Goal: Information Seeking & Learning: Learn about a topic

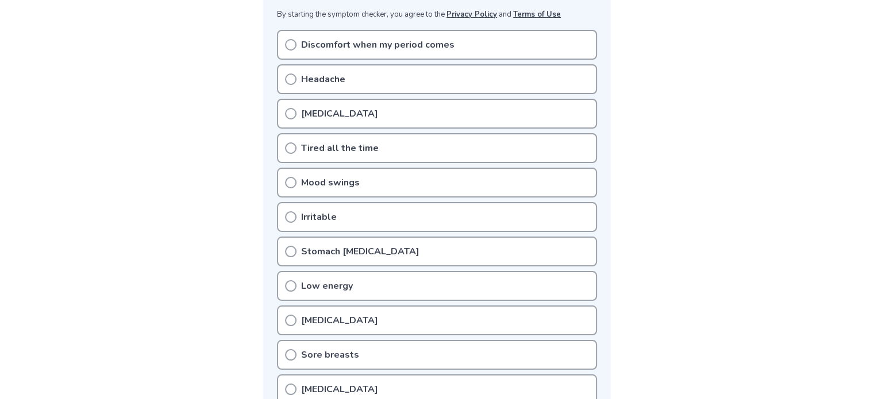
scroll to position [239, 0]
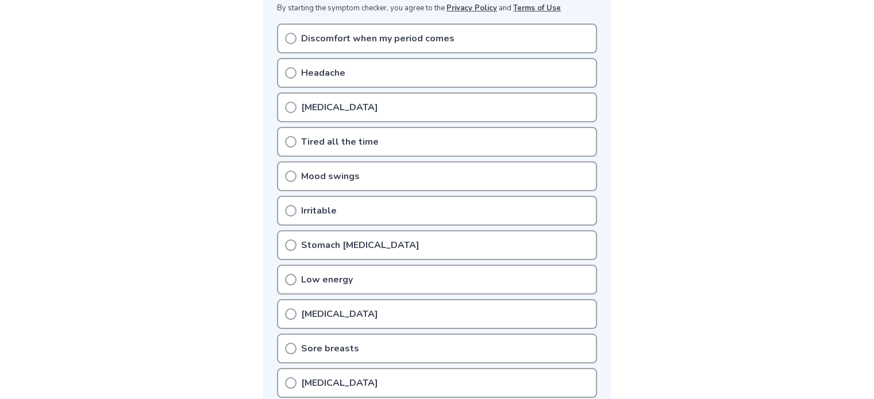
click at [296, 133] on div "Tired all the time" at bounding box center [437, 142] width 320 height 30
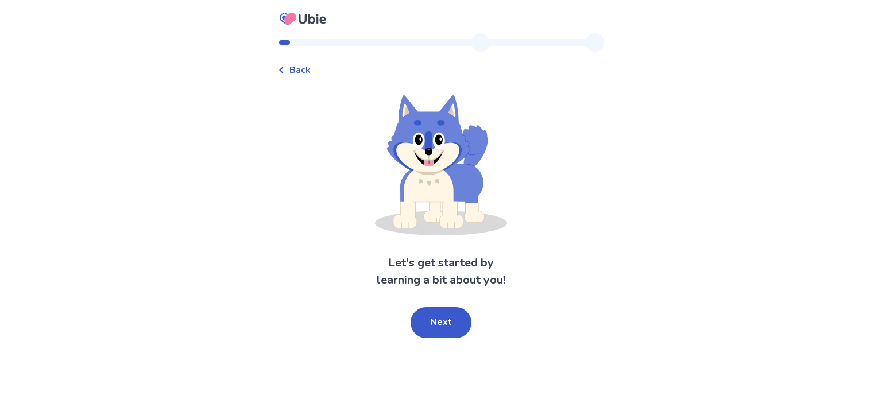
click at [302, 150] on div "Let's get started by learning a bit about you! Next" at bounding box center [441, 216] width 326 height 243
click at [441, 334] on button "Next" at bounding box center [441, 322] width 61 height 31
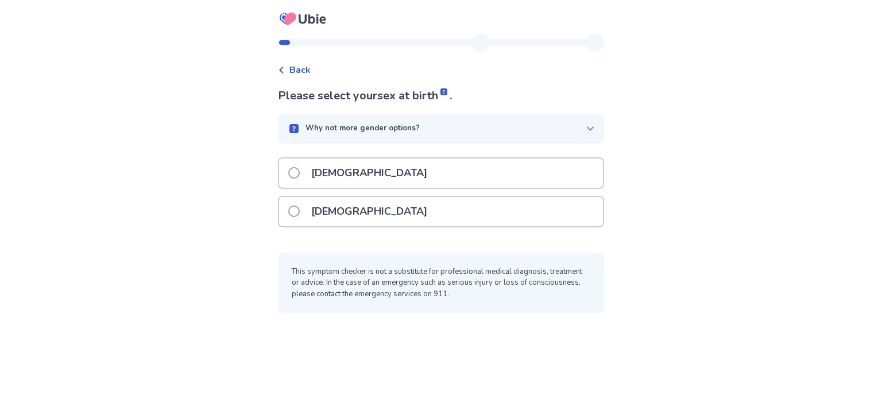
click at [318, 215] on p "Female" at bounding box center [369, 211] width 130 height 29
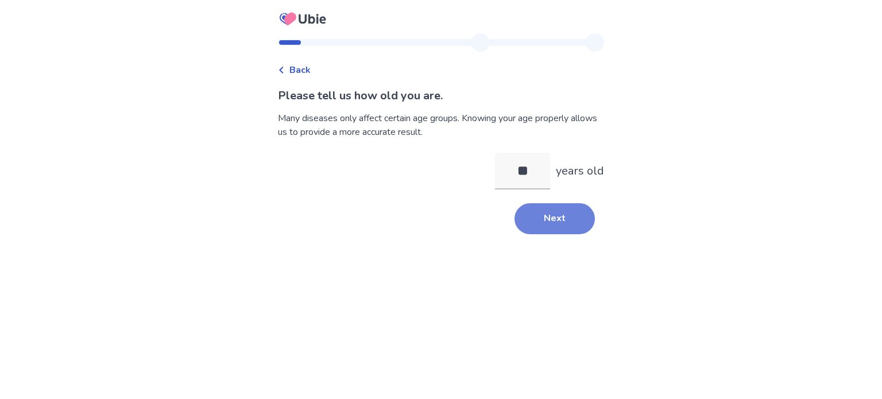
type input "**"
click at [547, 234] on button "Next" at bounding box center [555, 218] width 80 height 31
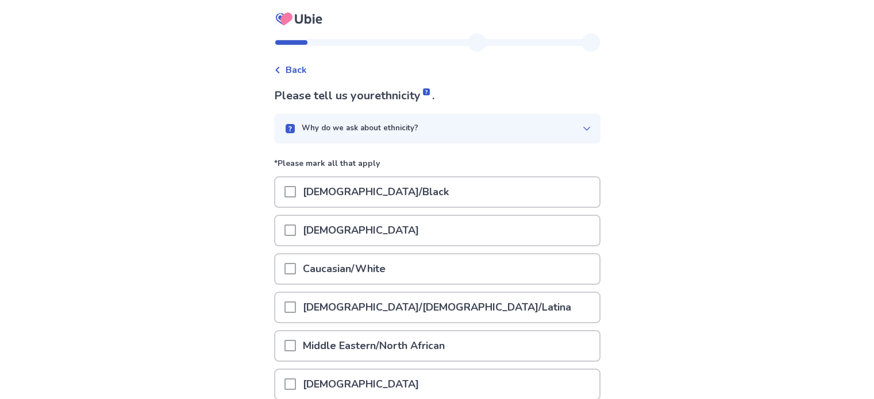
click at [294, 268] on span at bounding box center [289, 268] width 11 height 11
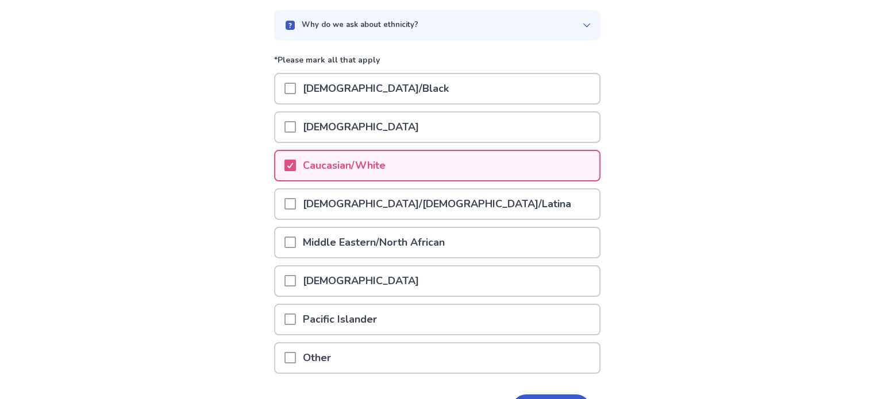
scroll to position [176, 0]
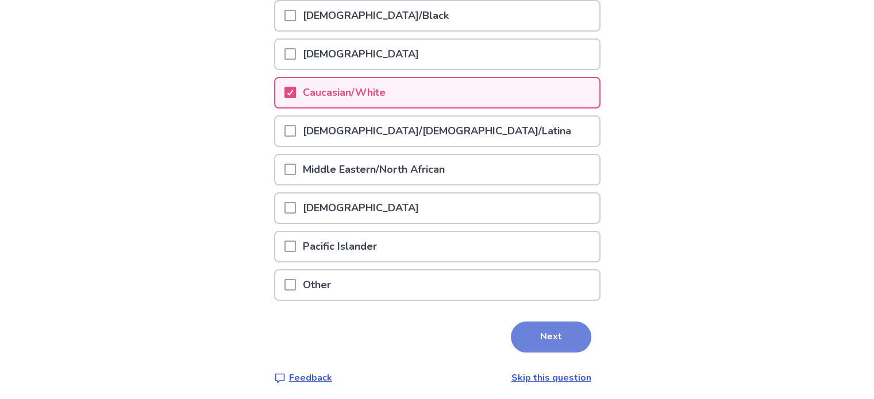
click at [553, 334] on button "Next" at bounding box center [551, 337] width 80 height 31
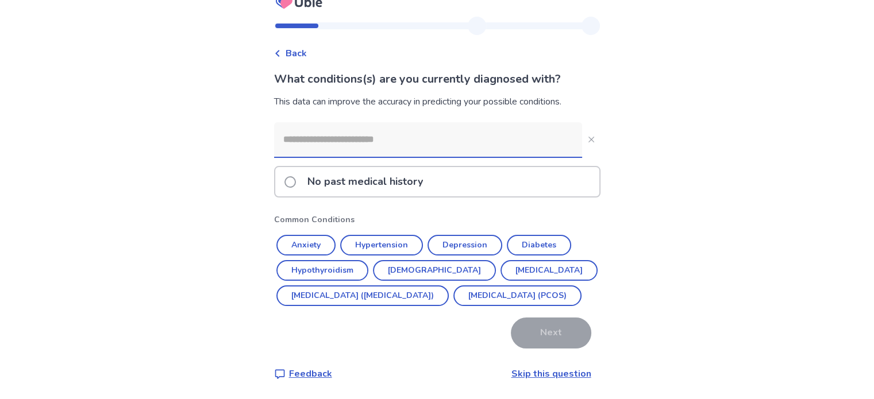
scroll to position [22, 0]
click at [296, 177] on span at bounding box center [289, 181] width 11 height 11
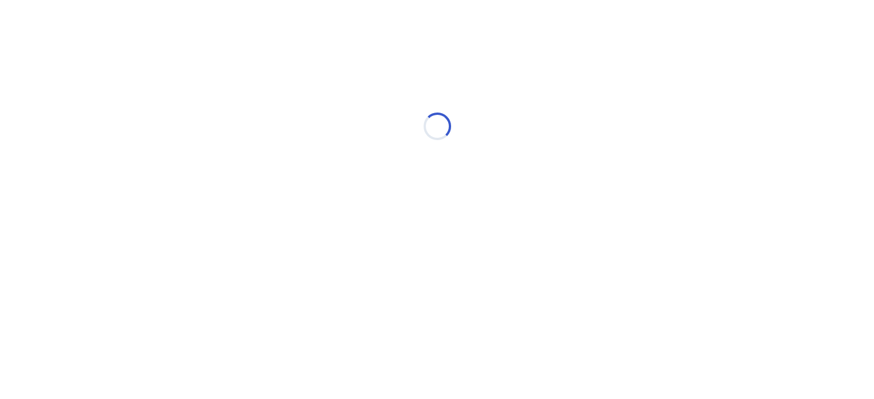
scroll to position [0, 0]
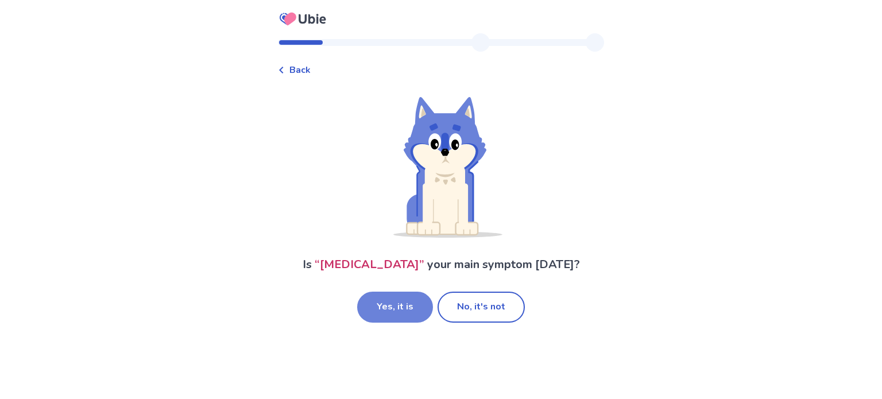
click at [400, 321] on button "Yes, it is" at bounding box center [395, 307] width 76 height 31
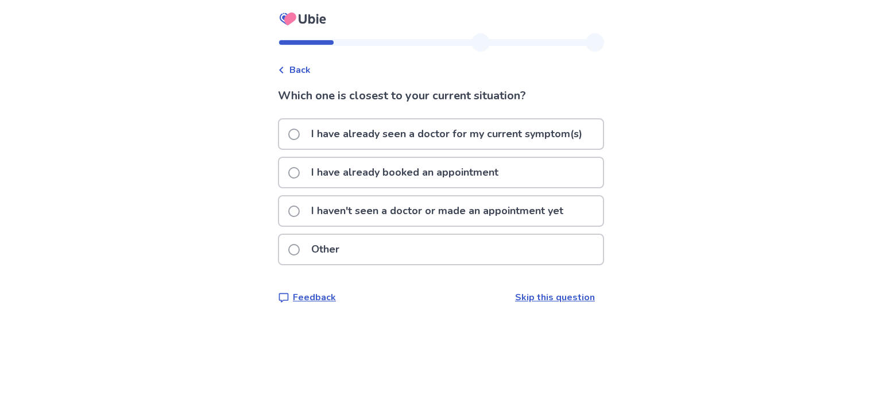
click at [314, 218] on p "I haven't seen a doctor or made an appointment yet" at bounding box center [437, 210] width 266 height 29
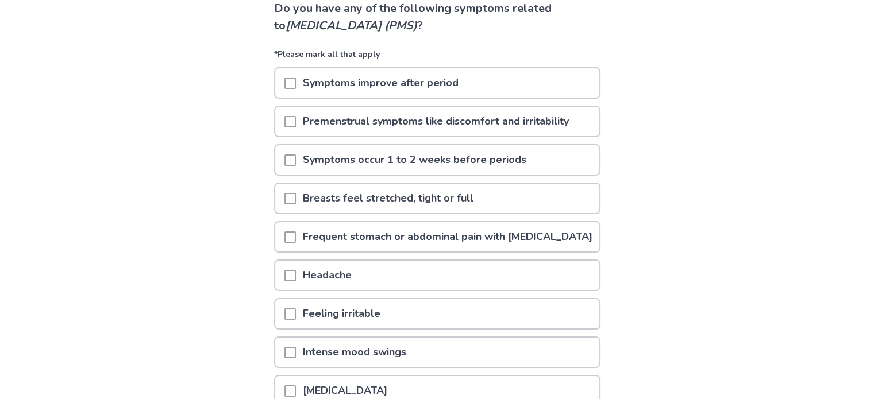
scroll to position [90, 0]
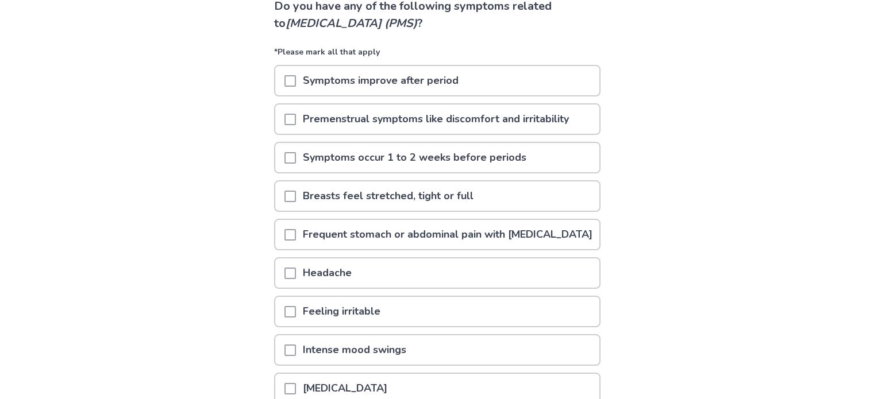
click at [295, 117] on span at bounding box center [289, 119] width 11 height 11
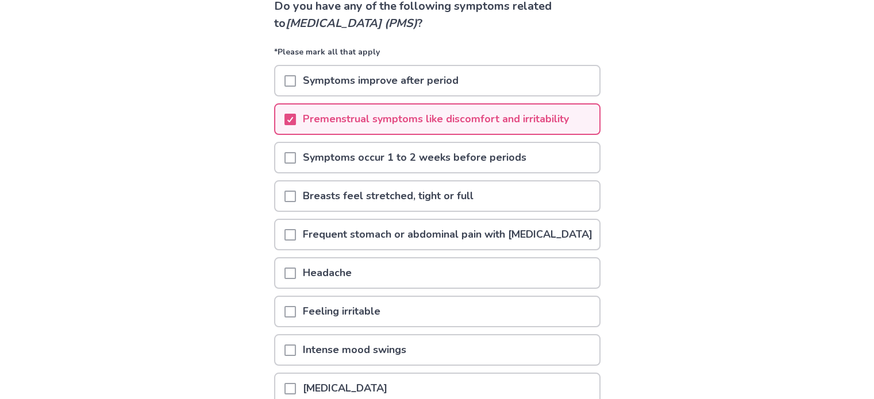
click at [292, 157] on span at bounding box center [289, 157] width 11 height 11
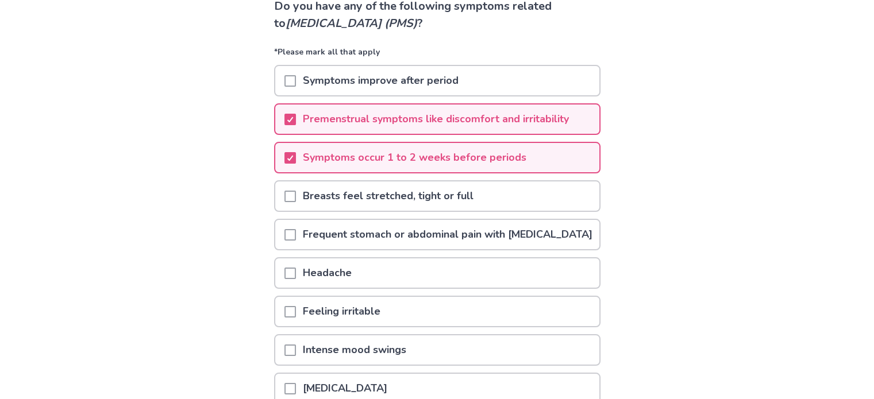
click at [296, 80] on span at bounding box center [289, 80] width 11 height 11
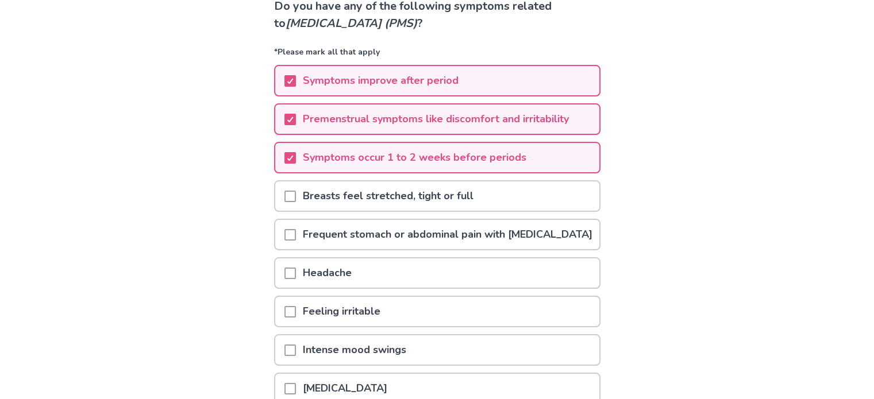
click at [866, 164] on div "Back Do you have any of the following symptoms related to premenstrual syndrome…" at bounding box center [437, 227] width 874 height 635
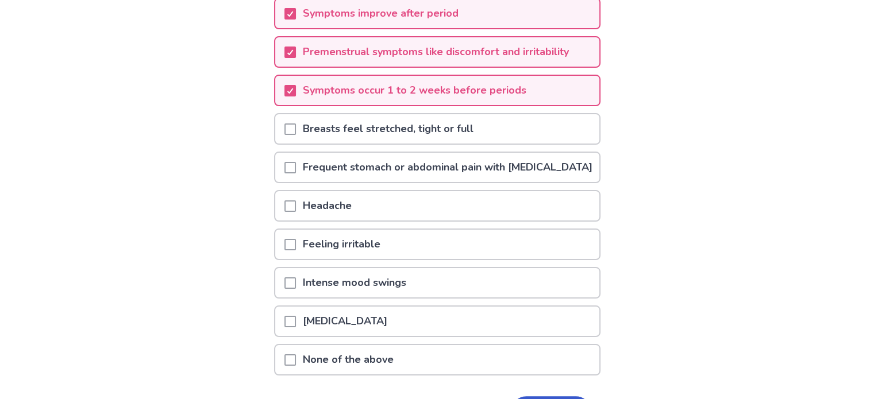
scroll to position [159, 0]
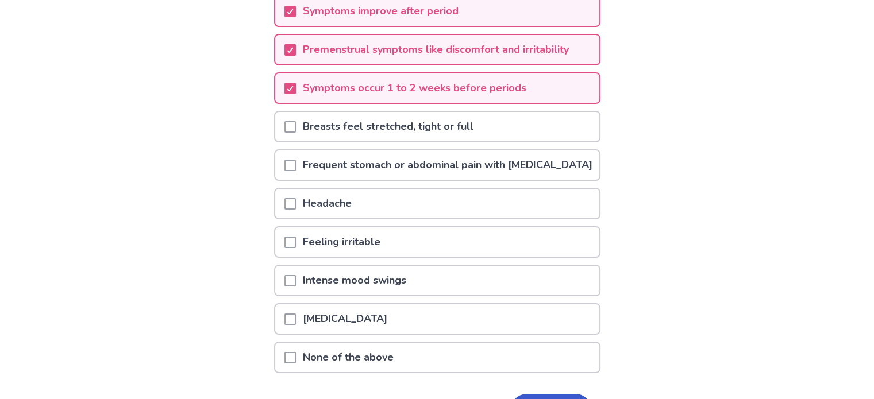
click at [296, 132] on div at bounding box center [289, 126] width 11 height 29
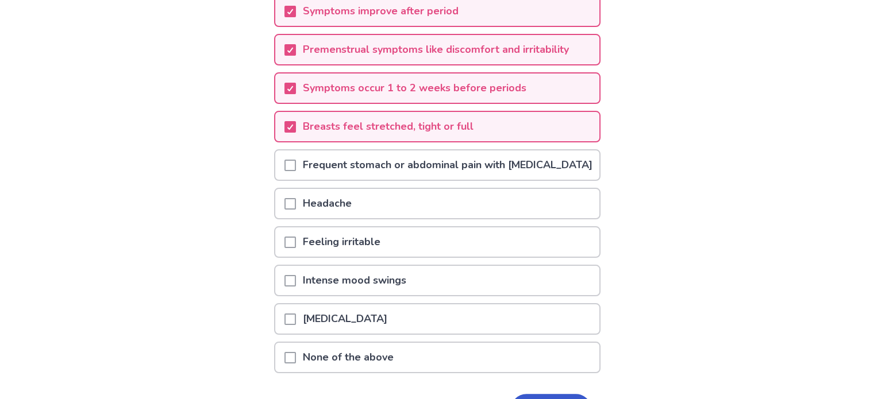
scroll to position [246, 0]
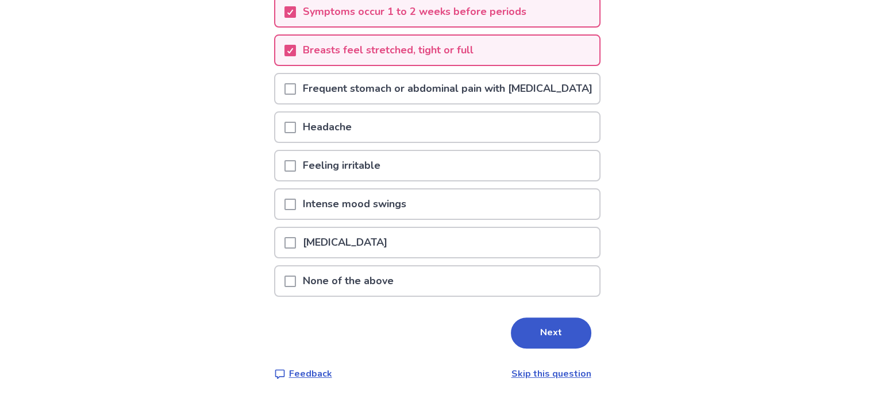
click at [294, 168] on span at bounding box center [289, 165] width 11 height 11
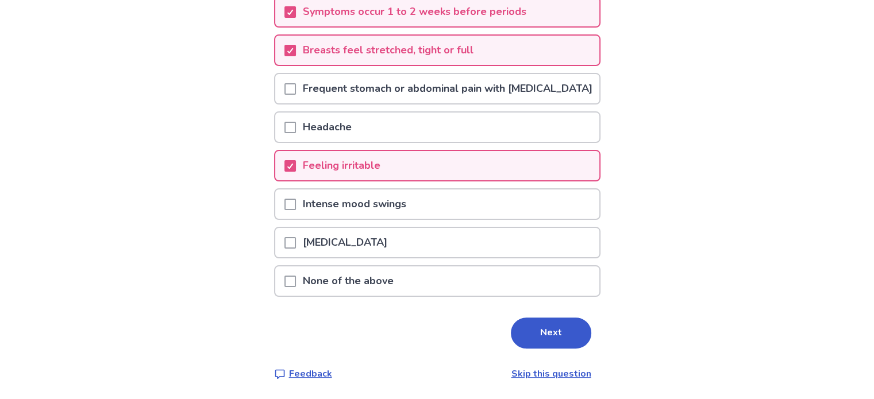
click at [296, 206] on span at bounding box center [289, 204] width 11 height 11
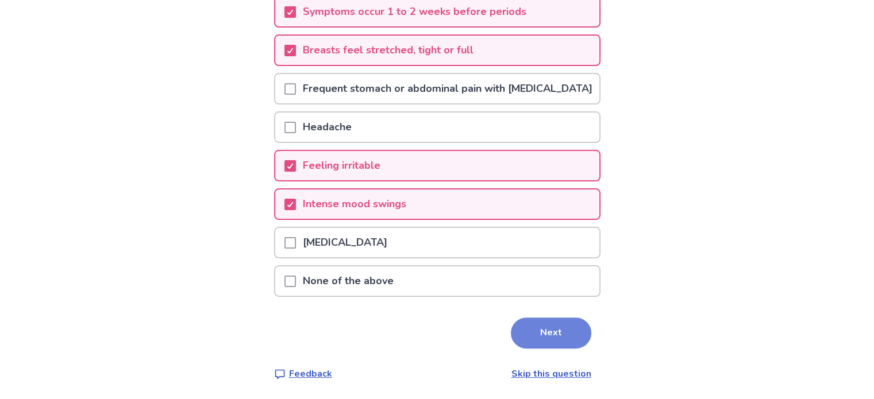
click at [540, 330] on button "Next" at bounding box center [551, 333] width 80 height 31
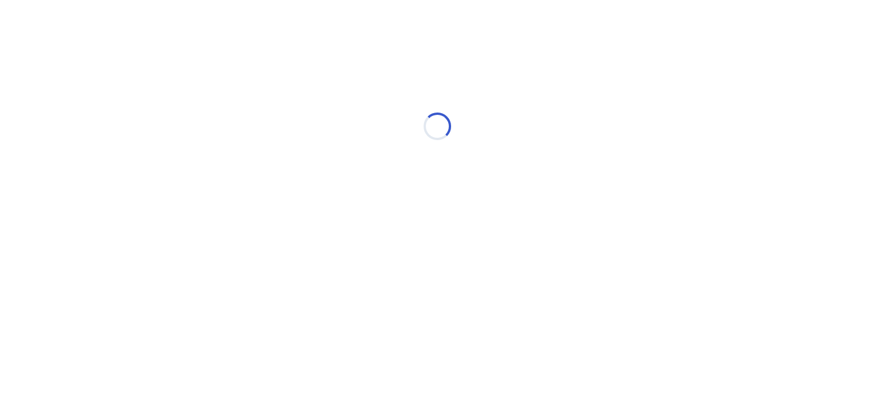
scroll to position [0, 0]
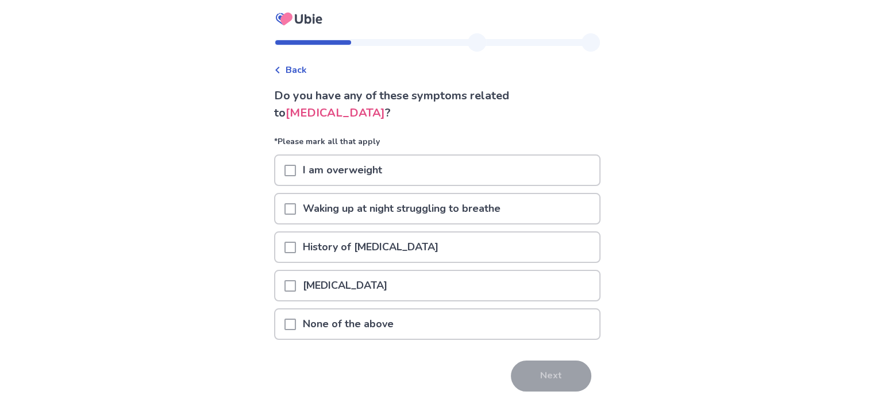
click at [296, 321] on span at bounding box center [289, 324] width 11 height 11
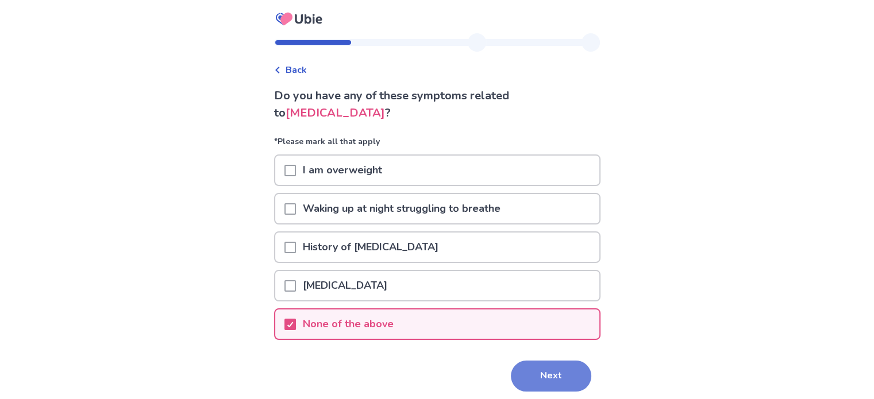
click at [526, 376] on button "Next" at bounding box center [551, 376] width 80 height 31
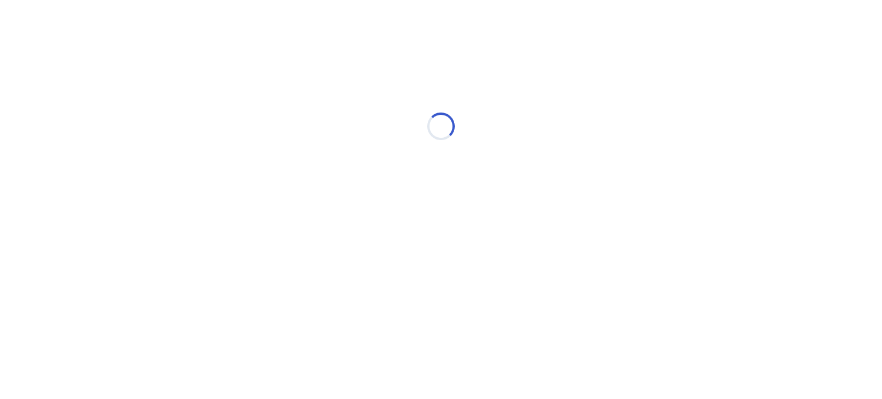
select select "*"
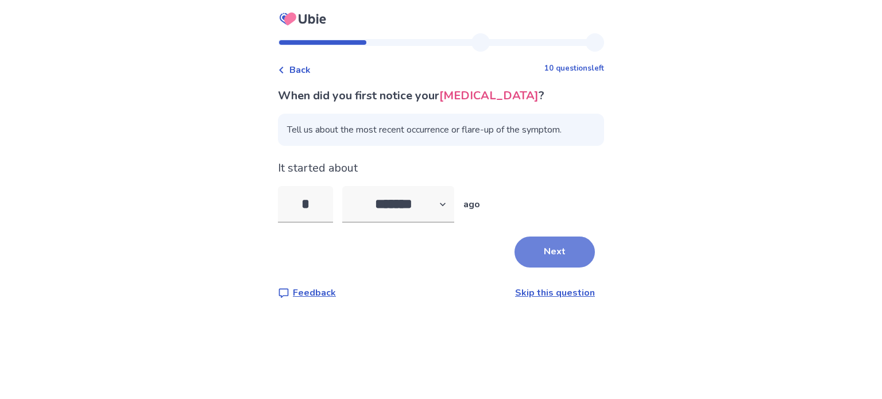
type input "*"
click at [569, 268] on button "Next" at bounding box center [555, 252] width 80 height 31
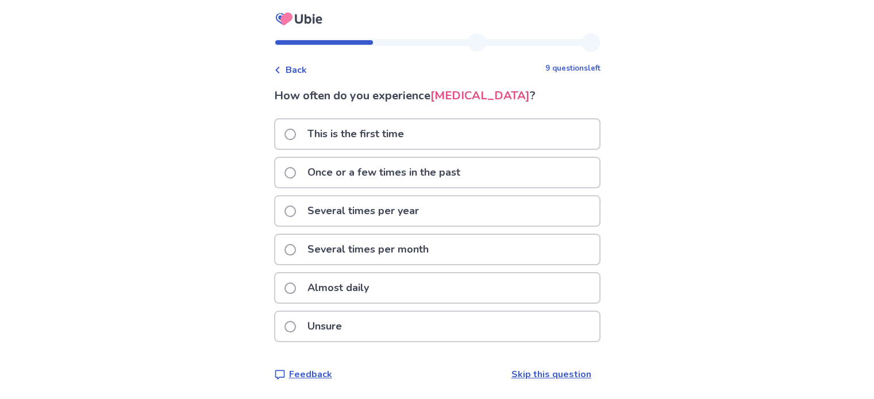
scroll to position [15, 0]
click at [294, 209] on span at bounding box center [289, 210] width 11 height 11
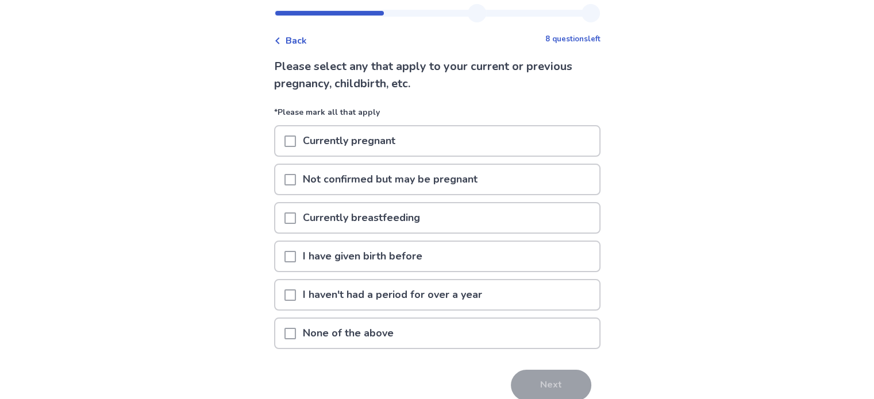
scroll to position [30, 0]
click at [293, 337] on div at bounding box center [289, 332] width 11 height 29
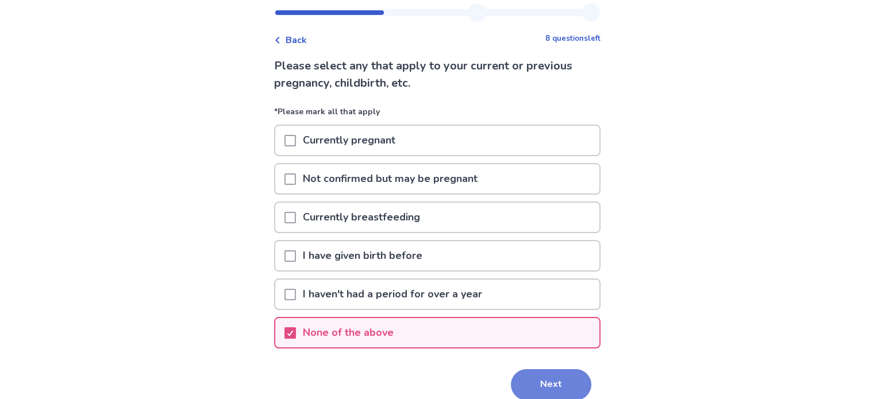
click at [556, 375] on button "Next" at bounding box center [551, 384] width 80 height 31
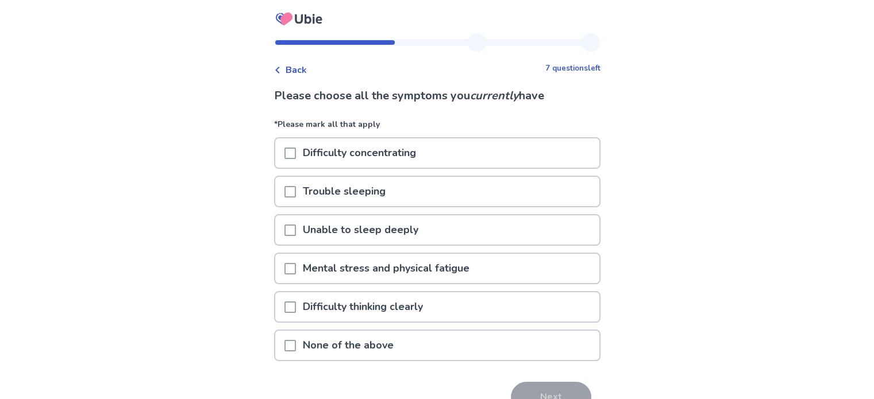
click at [296, 156] on span at bounding box center [289, 153] width 11 height 11
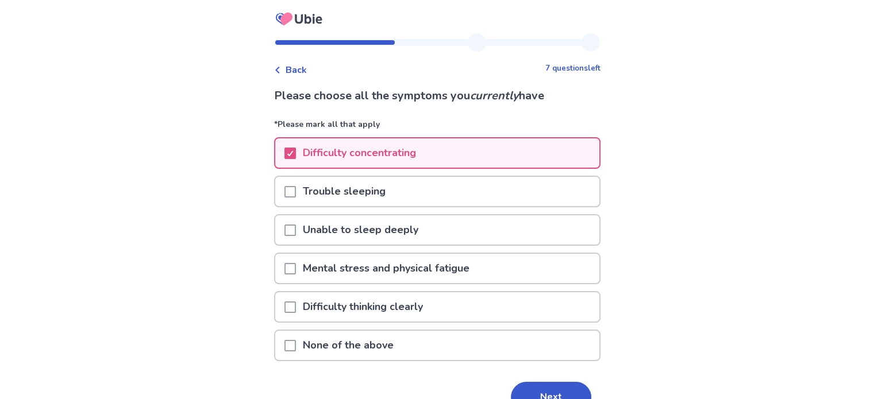
click at [304, 264] on p "Mental stress and physical fatigue" at bounding box center [386, 268] width 180 height 29
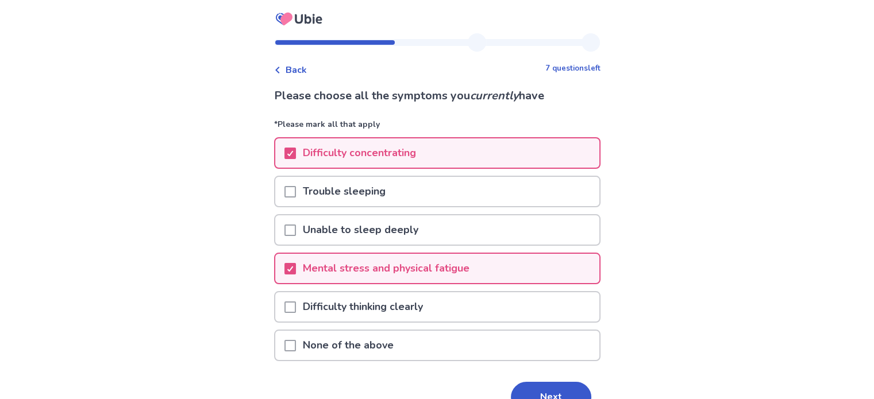
click at [303, 306] on p "Difficulty thinking clearly" at bounding box center [363, 306] width 134 height 29
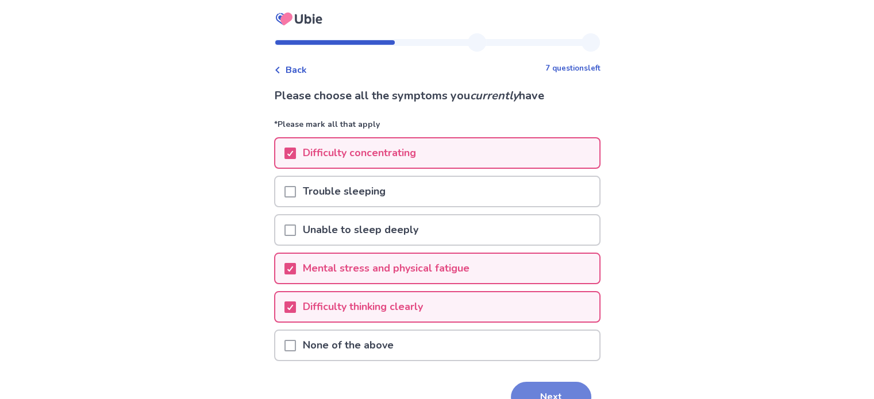
click at [540, 395] on button "Next" at bounding box center [551, 397] width 80 height 31
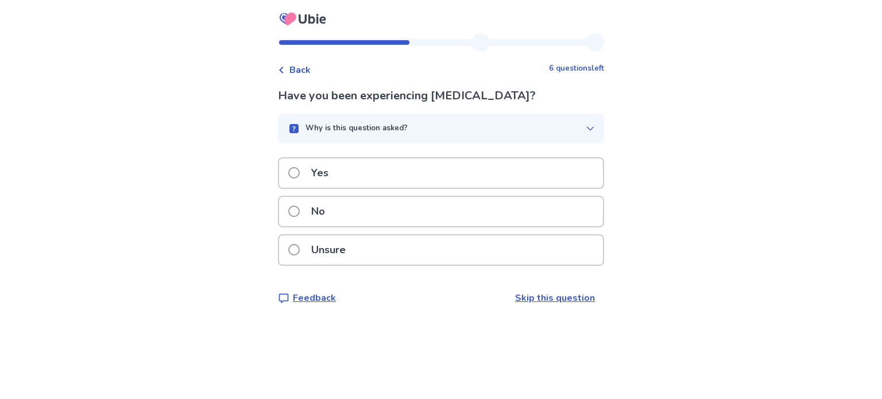
click at [307, 225] on label "No" at bounding box center [310, 211] width 44 height 29
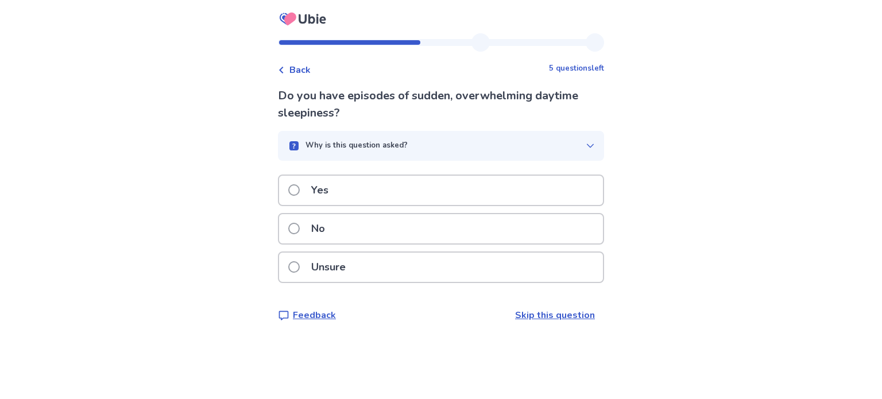
click at [302, 196] on label "Yes" at bounding box center [311, 190] width 47 height 29
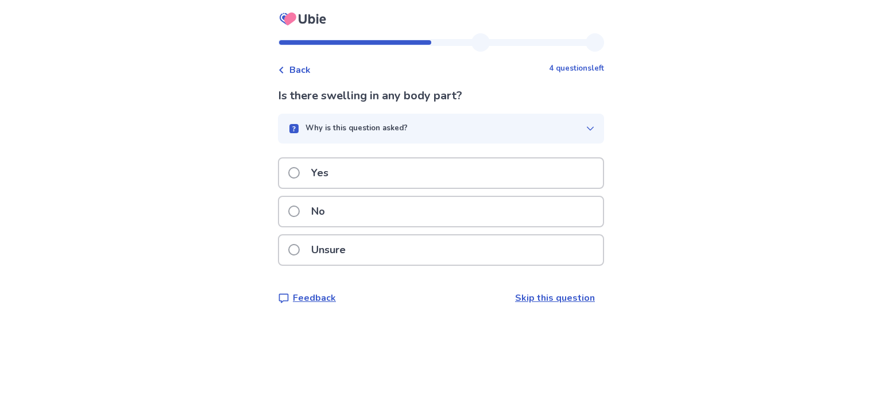
click at [307, 217] on label "No" at bounding box center [310, 211] width 44 height 29
click at [299, 209] on span at bounding box center [293, 211] width 11 height 11
click at [300, 179] on span at bounding box center [293, 172] width 11 height 11
click at [300, 173] on span at bounding box center [293, 172] width 11 height 11
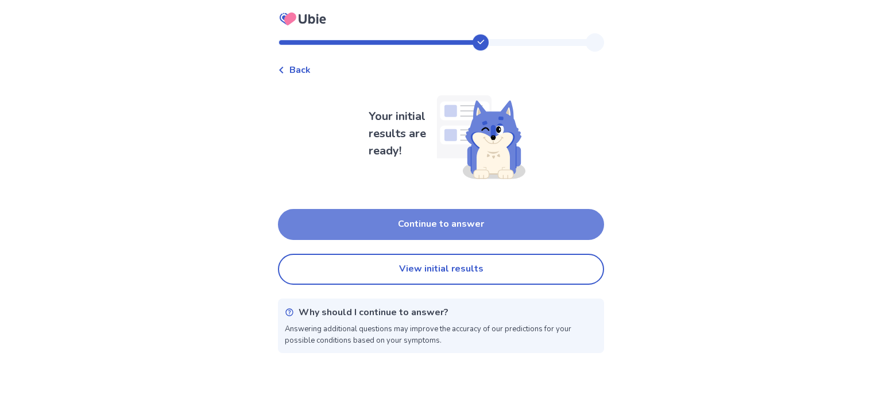
click at [354, 222] on button "Continue to answer" at bounding box center [441, 224] width 326 height 31
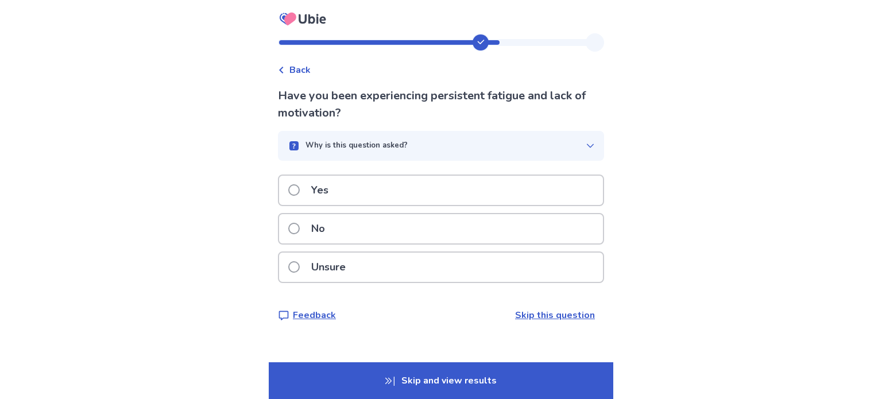
click at [318, 193] on p "Yes" at bounding box center [319, 190] width 31 height 29
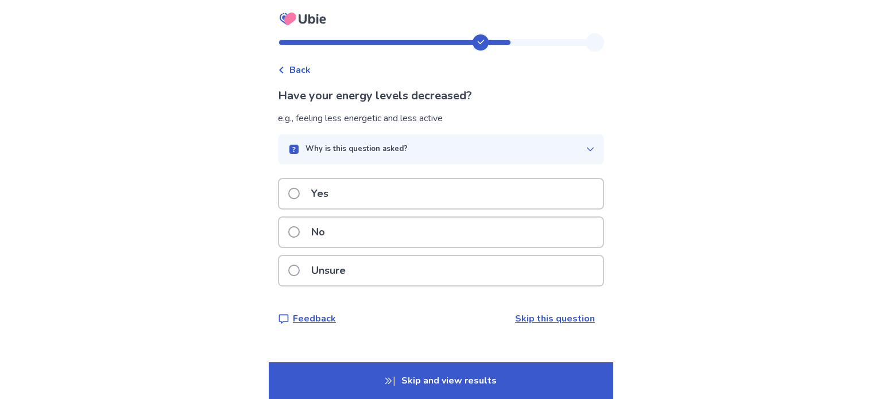
click at [335, 193] on p "Yes" at bounding box center [319, 193] width 31 height 29
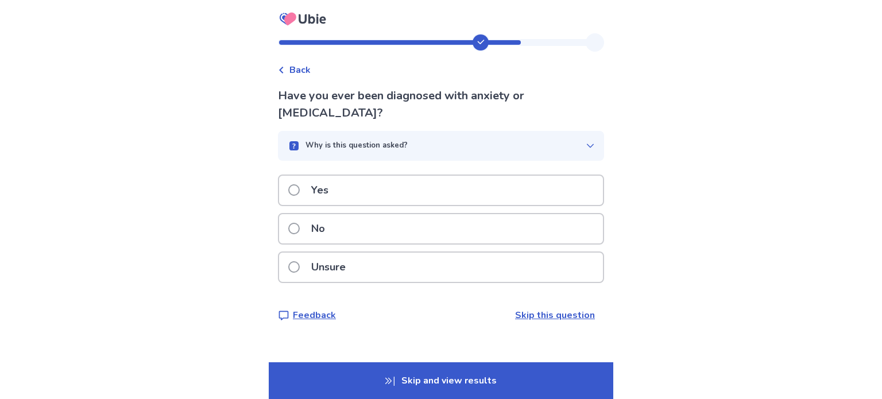
click at [332, 229] on p "No" at bounding box center [318, 228] width 28 height 29
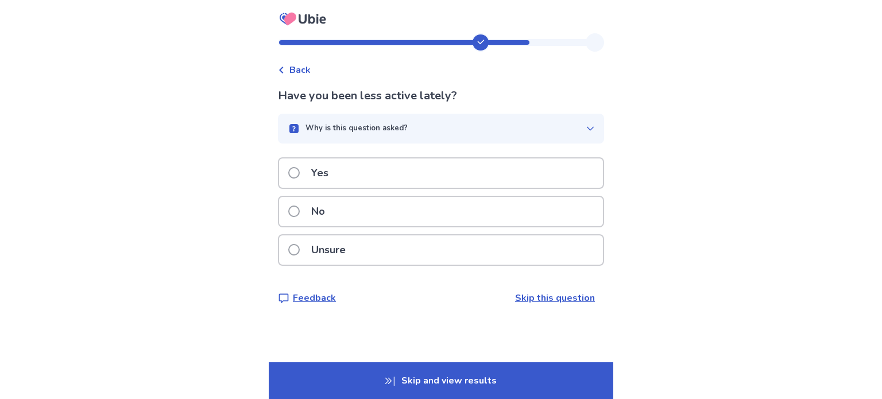
click at [295, 172] on span at bounding box center [293, 172] width 11 height 11
click at [311, 165] on p "Yes" at bounding box center [319, 173] width 31 height 29
click at [311, 170] on p "Yes" at bounding box center [319, 173] width 31 height 29
click at [302, 202] on label "No" at bounding box center [310, 211] width 44 height 29
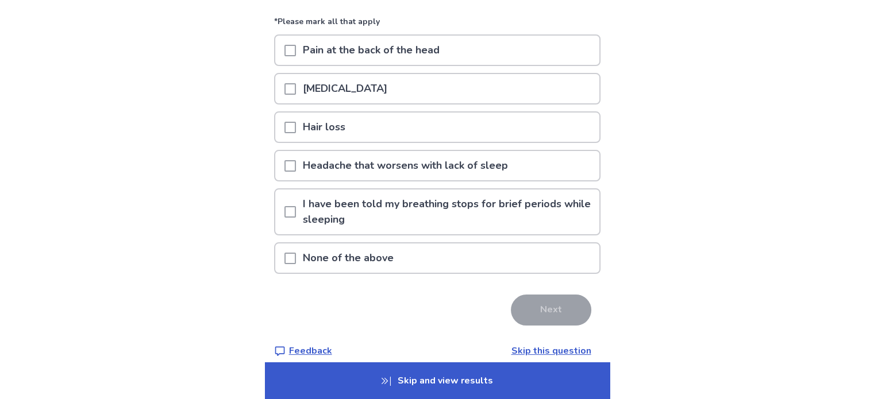
scroll to position [104, 0]
click at [319, 262] on p "None of the above" at bounding box center [348, 256] width 105 height 29
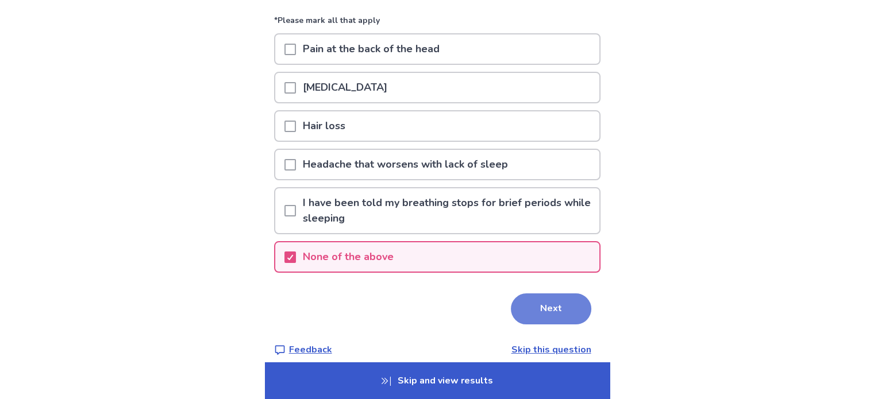
click at [562, 317] on button "Next" at bounding box center [551, 309] width 80 height 31
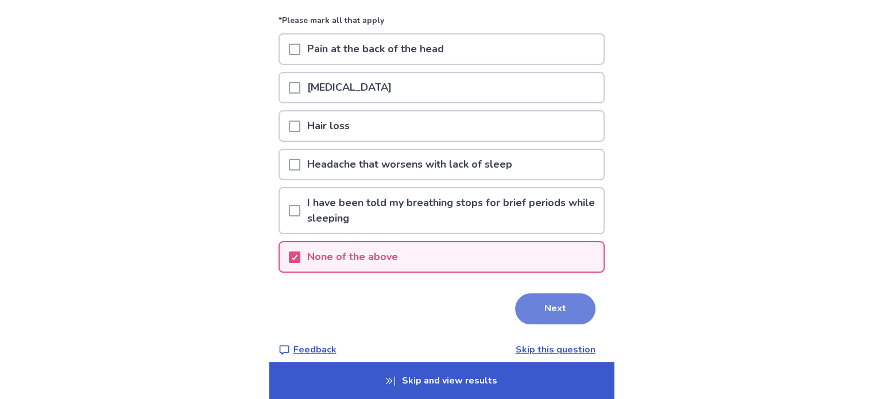
scroll to position [0, 0]
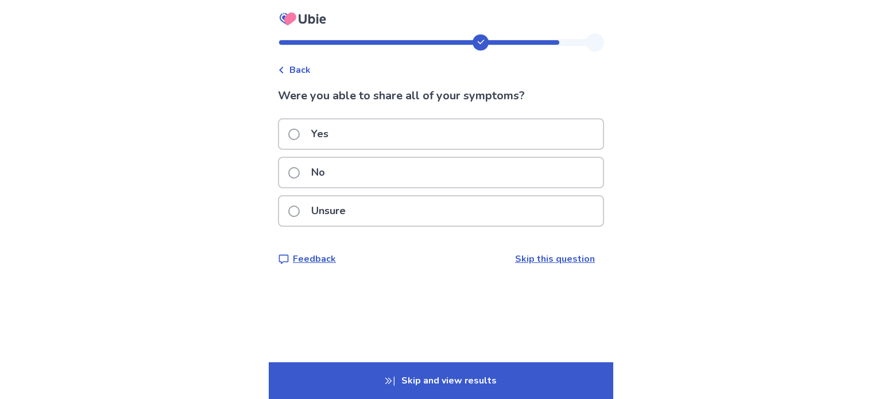
click at [298, 129] on span at bounding box center [293, 134] width 11 height 11
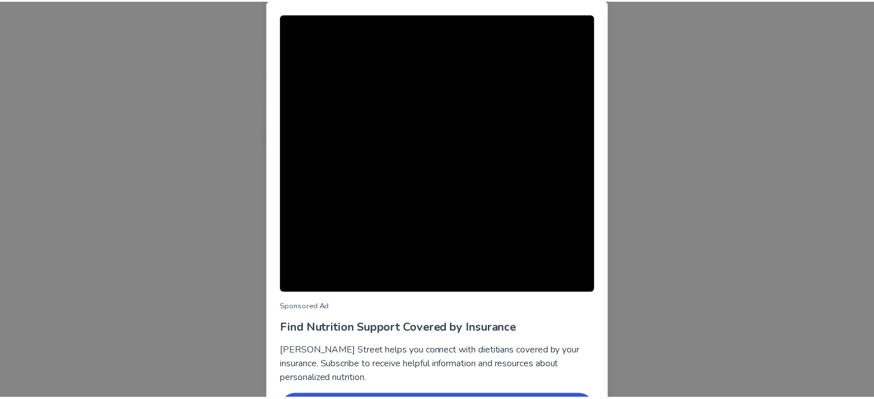
scroll to position [78, 0]
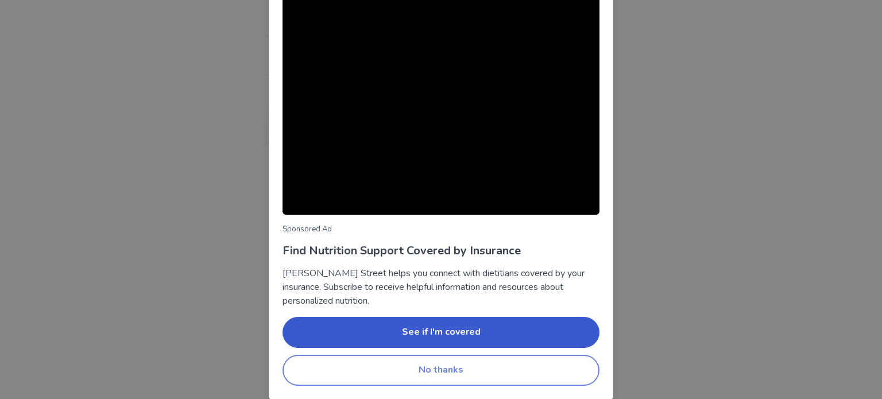
click at [411, 373] on button "No thanks" at bounding box center [441, 370] width 317 height 31
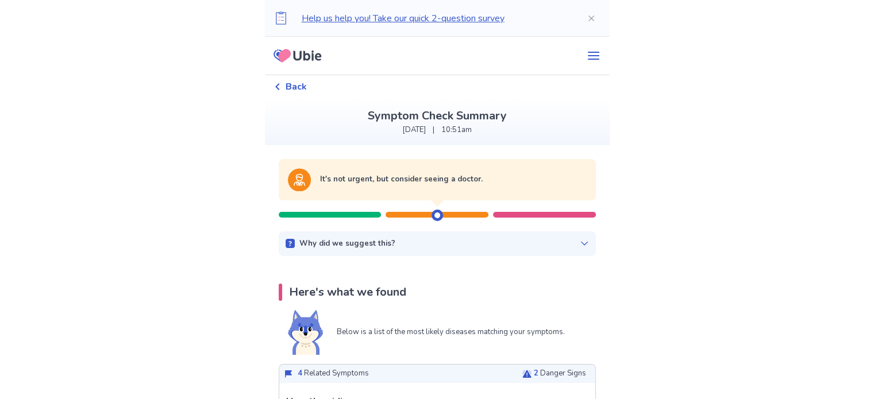
click at [569, 241] on div "Why did we suggest this?" at bounding box center [436, 243] width 303 height 11
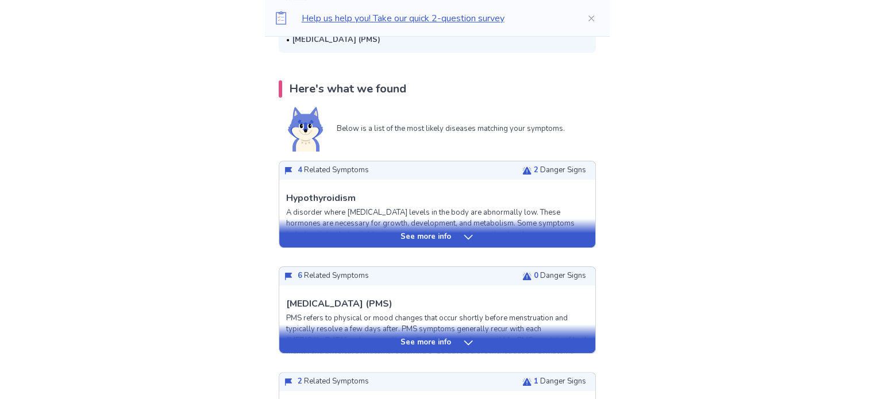
scroll to position [284, 0]
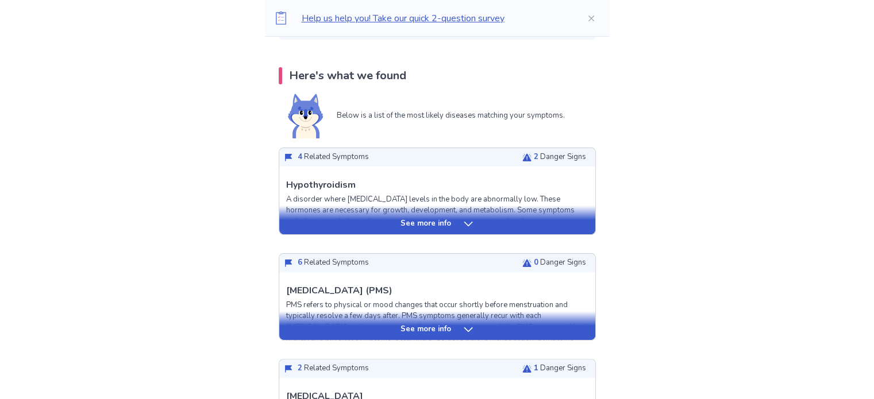
click at [430, 227] on p "See more info" at bounding box center [425, 223] width 51 height 11
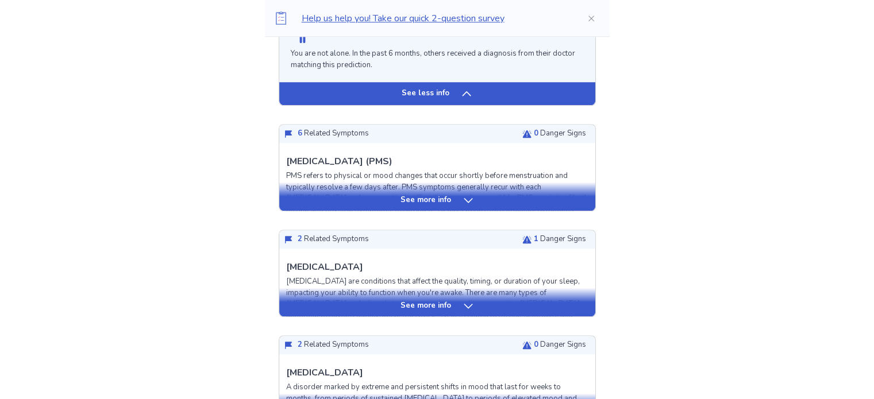
scroll to position [1114, 0]
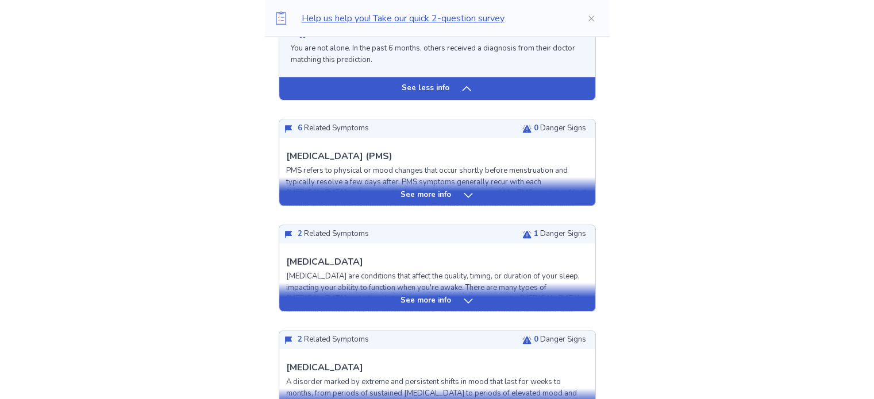
click at [433, 201] on p "See more info" at bounding box center [425, 195] width 51 height 11
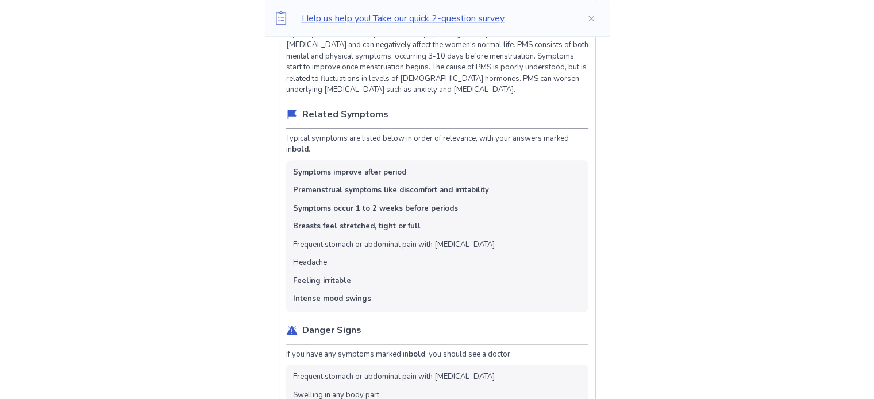
scroll to position [0, 0]
